Goal: Check status: Check status

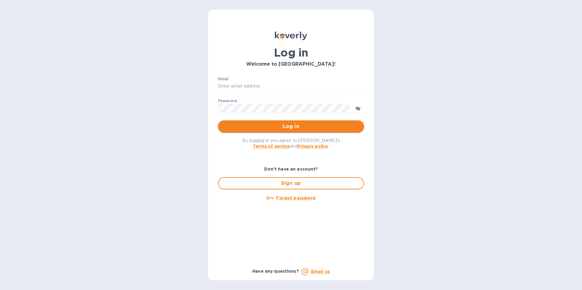
type input "[PERSON_NAME][EMAIL_ADDRESS][PERSON_NAME][PERSON_NAME][DOMAIN_NAME]"
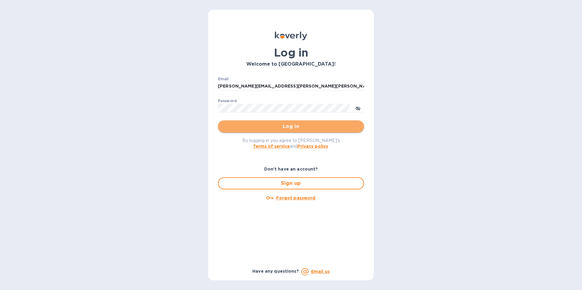
click at [285, 126] on span "Log in" at bounding box center [291, 126] width 136 height 7
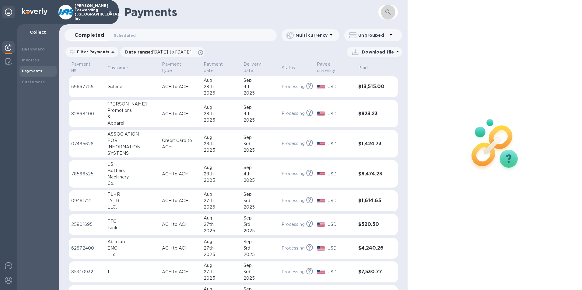
click at [389, 12] on icon "button" at bounding box center [387, 12] width 7 height 7
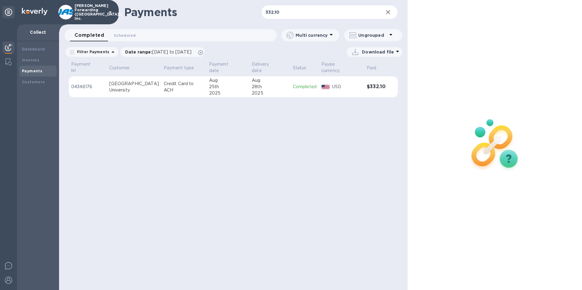
click at [298, 77] on td "Completed" at bounding box center [304, 86] width 29 height 21
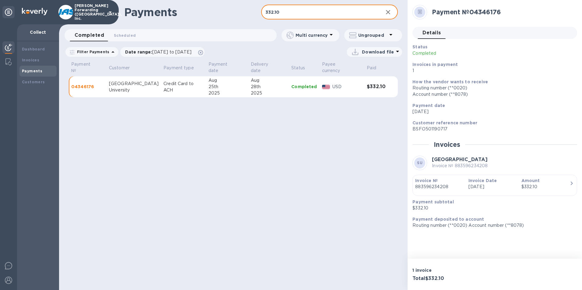
drag, startPoint x: 287, startPoint y: 10, endPoint x: 226, endPoint y: 11, distance: 60.9
click at [226, 11] on div "Payments 332.10 ​" at bounding box center [233, 12] width 349 height 24
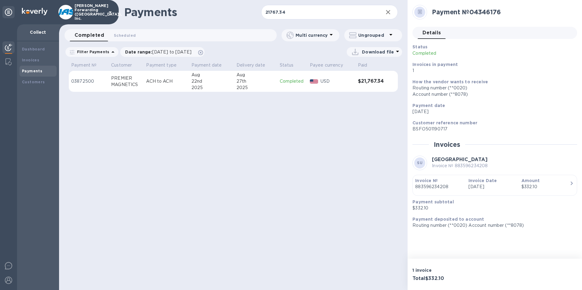
click at [234, 75] on td "[DATE]" at bounding box center [255, 81] width 43 height 21
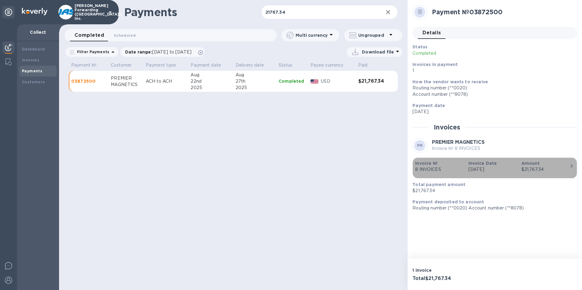
click at [431, 166] on div "Invoice № 8 INVOICES" at bounding box center [439, 166] width 48 height 12
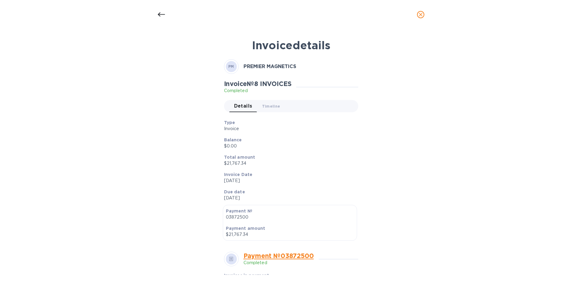
click at [162, 14] on icon at bounding box center [161, 14] width 7 height 7
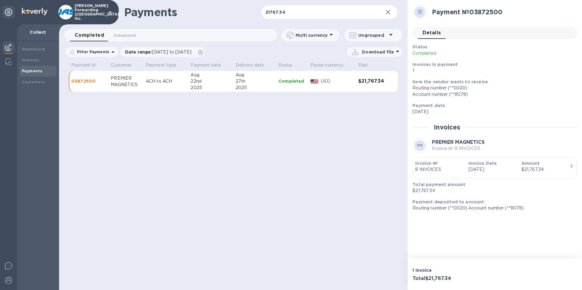
drag, startPoint x: 308, startPoint y: 13, endPoint x: 222, endPoint y: 19, distance: 86.0
click at [222, 19] on div "Payments 21767.34 ​" at bounding box center [233, 12] width 349 height 24
type input "5897.00"
click at [351, 86] on div "USD" at bounding box center [337, 81] width 35 height 9
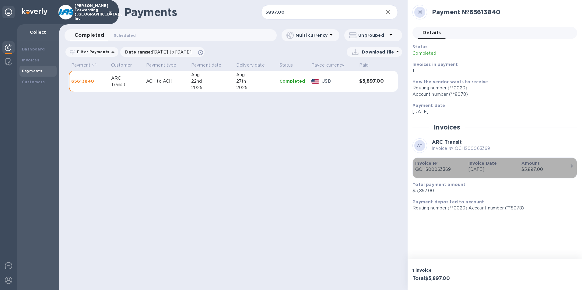
click at [437, 169] on p "QCHS00063369" at bounding box center [439, 169] width 48 height 6
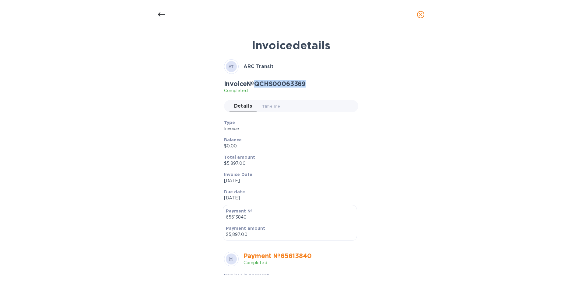
drag, startPoint x: 259, startPoint y: 83, endPoint x: 311, endPoint y: 83, distance: 52.0
click at [311, 83] on div "Invoice № QCHS00063369 Completed" at bounding box center [267, 87] width 87 height 14
copy h2 "QCHS00063369"
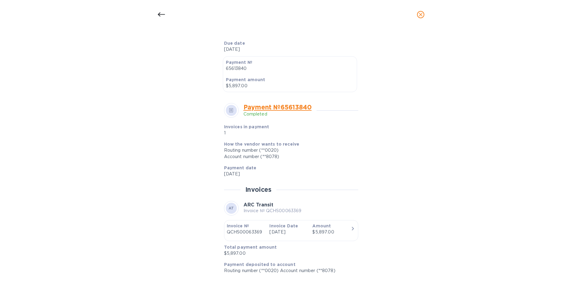
scroll to position [152, 0]
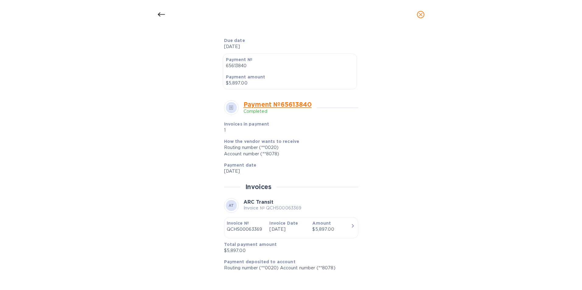
click at [161, 13] on icon at bounding box center [161, 14] width 7 height 7
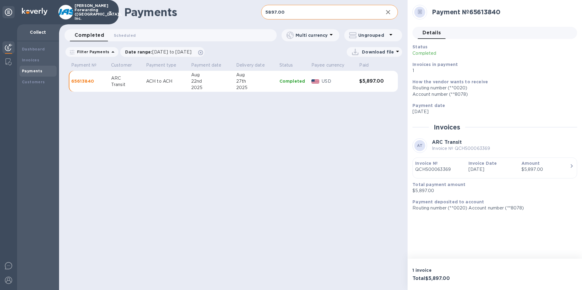
click at [340, 9] on input "5897.00" at bounding box center [319, 12] width 117 height 15
click at [191, 53] on span "[DATE] to [DATE]" at bounding box center [171, 52] width 39 height 5
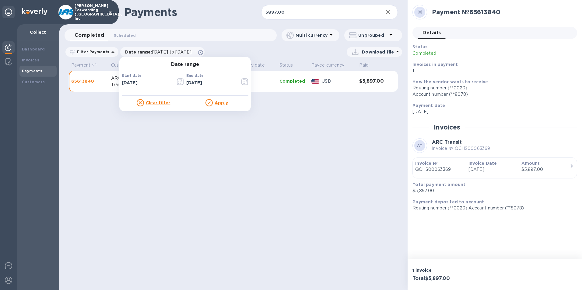
click at [177, 82] on icon "button" at bounding box center [180, 81] width 7 height 7
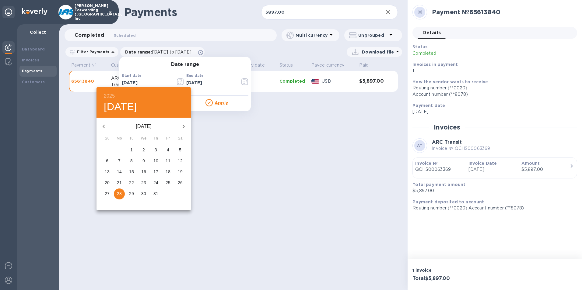
click at [106, 127] on icon "button" at bounding box center [103, 126] width 7 height 7
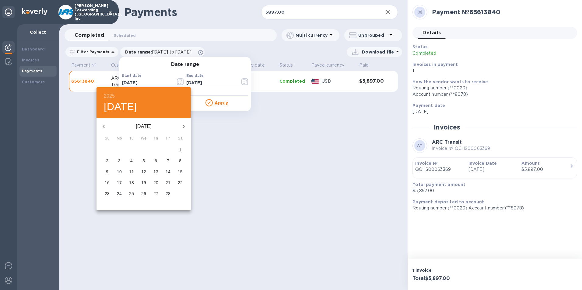
click at [106, 127] on icon "button" at bounding box center [103, 126] width 7 height 7
drag, startPoint x: 145, startPoint y: 149, endPoint x: 166, endPoint y: 130, distance: 28.6
click at [145, 149] on span "1" at bounding box center [143, 150] width 11 height 6
type input "[DATE]"
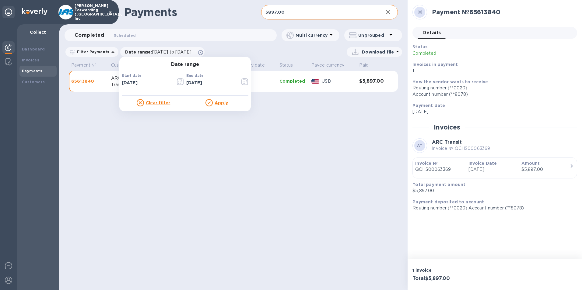
click at [288, 17] on input "5897.00" at bounding box center [319, 12] width 117 height 15
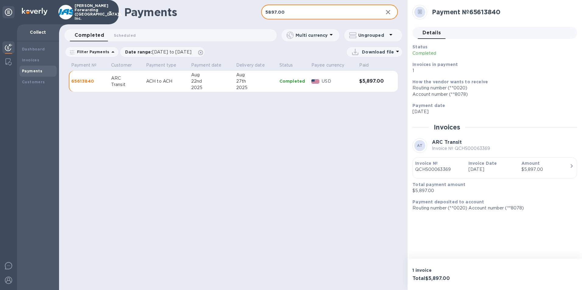
drag, startPoint x: 291, startPoint y: 16, endPoint x: 259, endPoint y: 22, distance: 32.7
click at [259, 22] on div "Payments 5897.00 ​" at bounding box center [233, 12] width 349 height 24
click at [285, 15] on input "5897.00" at bounding box center [319, 12] width 117 height 15
drag, startPoint x: 291, startPoint y: 8, endPoint x: 255, endPoint y: 8, distance: 36.2
click at [255, 8] on div "Payments 5897.00 ​" at bounding box center [233, 12] width 349 height 24
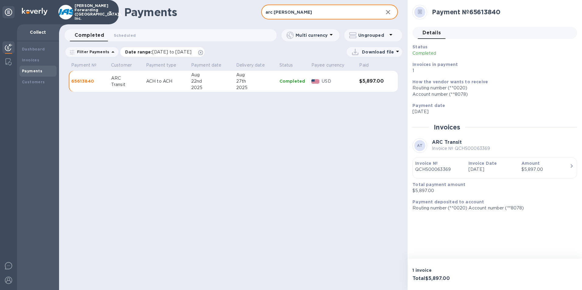
type input "arc [PERSON_NAME]"
click at [154, 52] on span "[DATE] to [DATE]" at bounding box center [171, 52] width 39 height 5
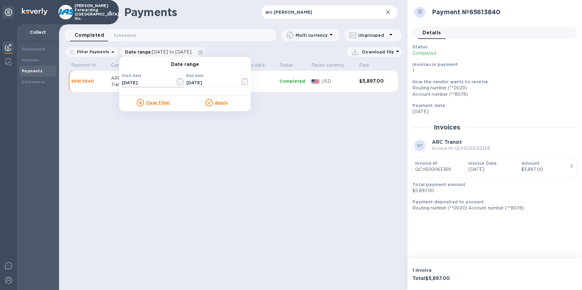
click at [129, 84] on input "[DATE]" at bounding box center [146, 83] width 49 height 9
click at [177, 84] on icon "button" at bounding box center [180, 81] width 7 height 7
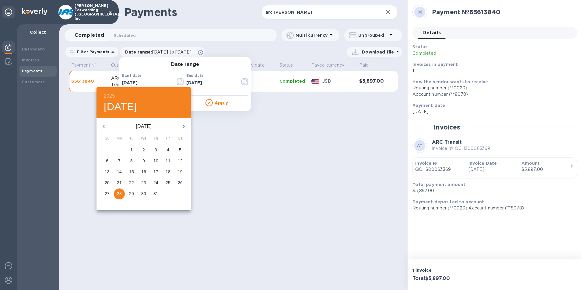
click at [104, 124] on icon "button" at bounding box center [103, 126] width 7 height 7
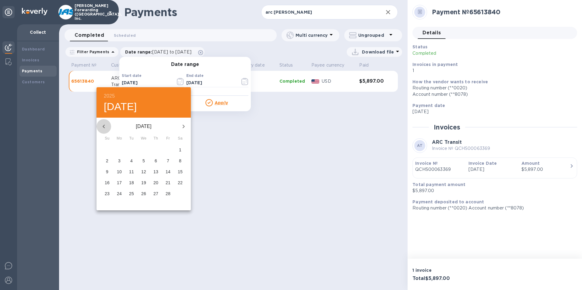
click at [106, 126] on icon "button" at bounding box center [103, 126] width 7 height 7
click at [144, 149] on p "1" at bounding box center [143, 150] width 2 height 6
type input "[DATE]"
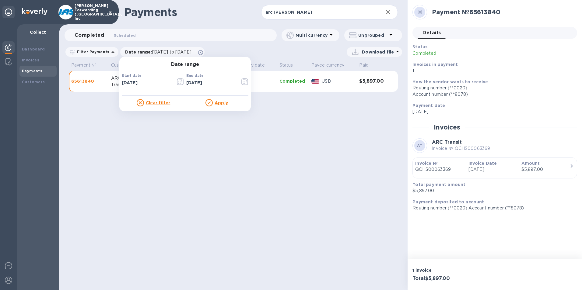
click at [216, 104] on u "Apply" at bounding box center [221, 102] width 13 height 5
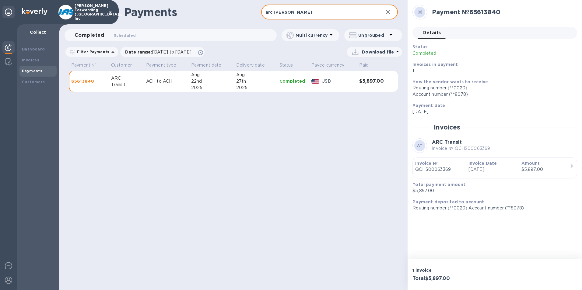
drag, startPoint x: 291, startPoint y: 15, endPoint x: 215, endPoint y: 20, distance: 76.3
click at [215, 20] on div "Payments arc [PERSON_NAME] ​" at bounding box center [233, 12] width 349 height 24
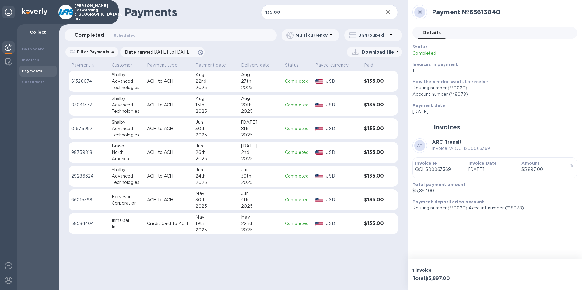
click at [312, 85] on td "Completed" at bounding box center [297, 81] width 30 height 21
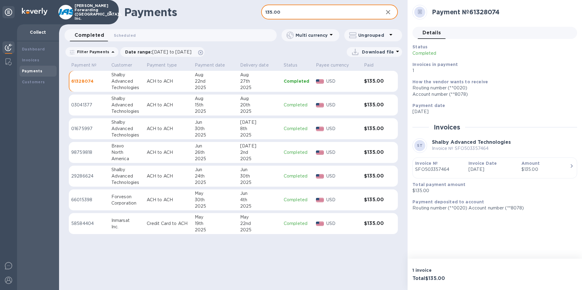
drag, startPoint x: 287, startPoint y: 10, endPoint x: 240, endPoint y: 14, distance: 47.9
click at [240, 14] on div "Payments 135.00 ​" at bounding box center [233, 12] width 349 height 24
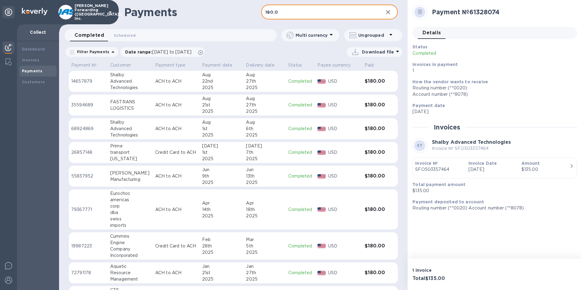
click at [272, 89] on div "2025" at bounding box center [264, 88] width 37 height 6
drag, startPoint x: 283, startPoint y: 11, endPoint x: 141, endPoint y: 17, distance: 142.0
click at [145, 17] on div "Payments 180.0 ​" at bounding box center [233, 12] width 349 height 24
type input "192.71"
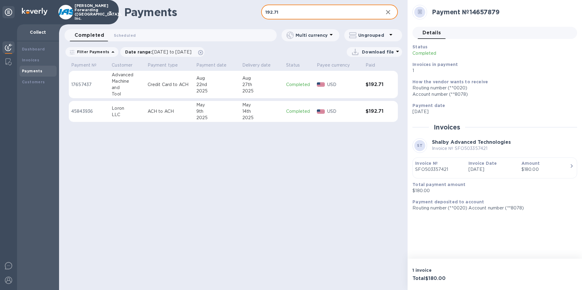
click at [267, 87] on div "27th" at bounding box center [261, 85] width 39 height 6
